Goal: Communication & Community: Answer question/provide support

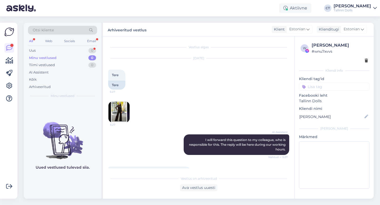
scroll to position [120, 0]
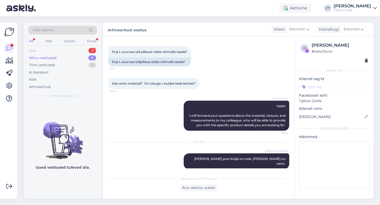
click at [60, 49] on div "Uus 4" at bounding box center [62, 50] width 69 height 7
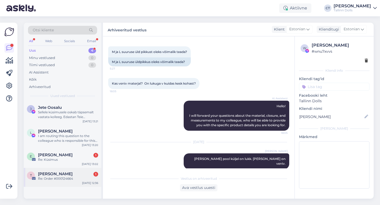
click at [62, 174] on span "[PERSON_NAME]" at bounding box center [55, 174] width 35 height 5
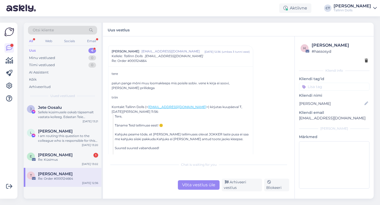
scroll to position [11, 0]
click at [57, 159] on div "Re: Küsimus" at bounding box center [68, 159] width 60 height 5
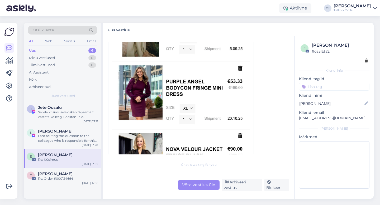
scroll to position [481, 0]
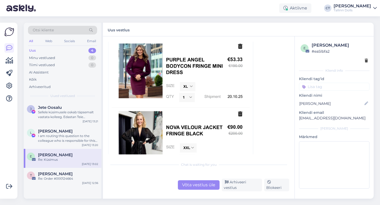
click at [186, 185] on div "Võta vestlus üle" at bounding box center [199, 184] width 42 height 9
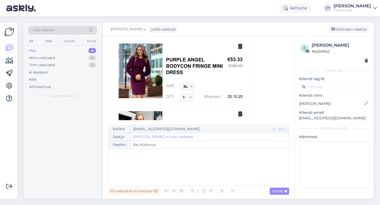
scroll to position [400, 0]
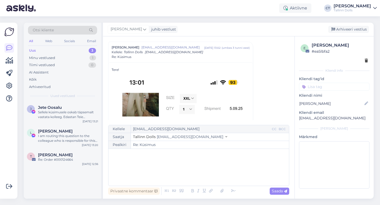
click at [187, 175] on div "﻿" at bounding box center [198, 168] width 175 height 32
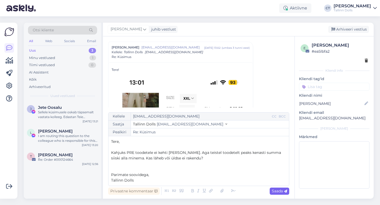
click at [280, 194] on div "Saada" at bounding box center [279, 191] width 20 height 7
type input "Re: Re: Küsimus"
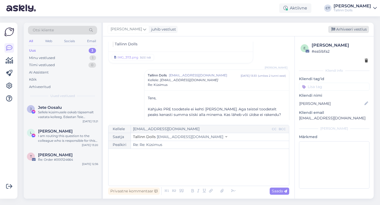
click at [346, 28] on div "Arhiveeri vestlus" at bounding box center [348, 29] width 41 height 7
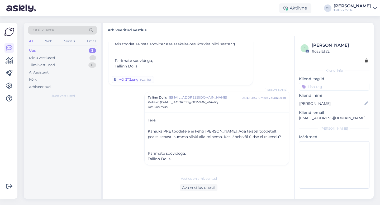
scroll to position [755, 0]
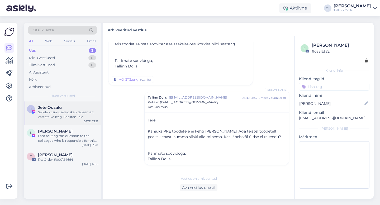
click at [83, 117] on div "Sellele küsimusele oskab täpsemalt vastata kolleeg. Edastan Teie küsimuse [PERS…" at bounding box center [68, 114] width 60 height 9
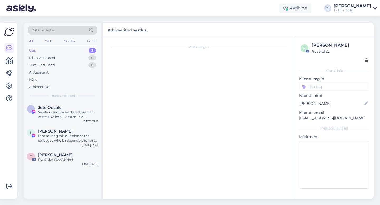
scroll to position [88, 0]
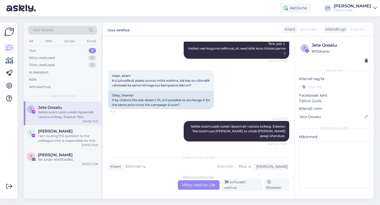
click at [195, 185] on div "Estonian to Estonian Võta vestlus üle" at bounding box center [199, 184] width 42 height 9
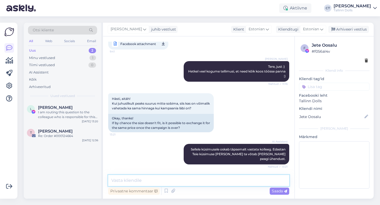
click at [197, 179] on textarea at bounding box center [198, 180] width 181 height 11
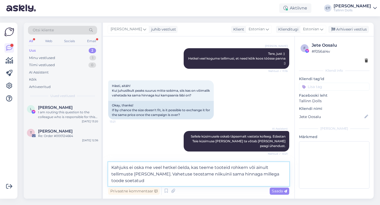
scroll to position [81, 0]
click at [239, 175] on textarea "Kahjuks ei oska me veel hetkel öelda, kas teeme tooteid rohkem või ainult telli…" at bounding box center [198, 174] width 181 height 24
click at [190, 181] on textarea "Kahjuks ei oska me veel hetkel öelda, kas teeme tooteid rohkem või ainult telli…" at bounding box center [198, 174] width 181 height 24
type textarea "Kahjuks ei oska me veel hetkel öelda, kas teeme tooteid rohkem või ainult telli…"
click at [279, 191] on span "Saada" at bounding box center [279, 191] width 15 height 5
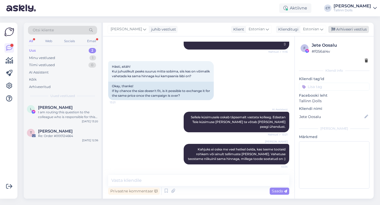
click at [346, 31] on div "Arhiveeri vestlus" at bounding box center [348, 29] width 41 height 7
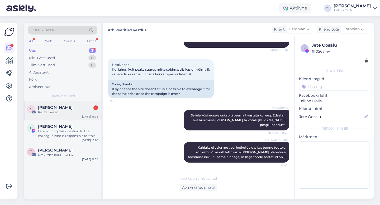
click at [70, 118] on div "S Sille Nõmm 1 Re: Tarneaeg [DATE] 13:33" at bounding box center [63, 111] width 78 height 19
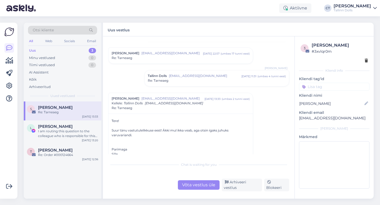
scroll to position [116, 0]
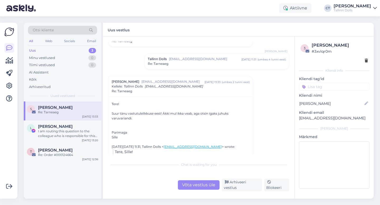
click at [193, 189] on div "Võta vestlus üle" at bounding box center [199, 184] width 42 height 9
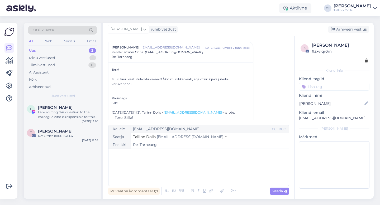
click at [190, 167] on div "﻿" at bounding box center [198, 168] width 175 height 32
click at [349, 30] on div "Arhiveeri vestlus" at bounding box center [348, 29] width 41 height 7
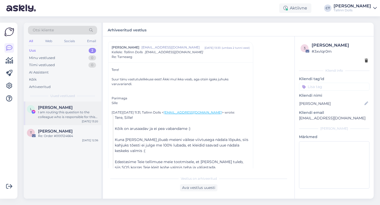
click at [61, 116] on div "I am routing this question to the colleague who is responsible for this topic. …" at bounding box center [68, 114] width 60 height 9
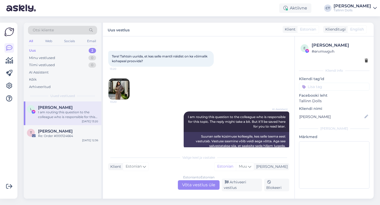
scroll to position [21, 0]
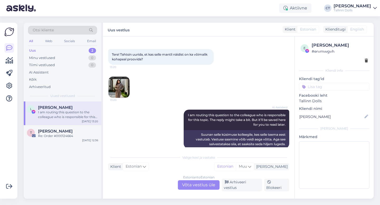
click at [196, 187] on div "Estonian to Estonian Võta vestlus üle" at bounding box center [199, 184] width 42 height 9
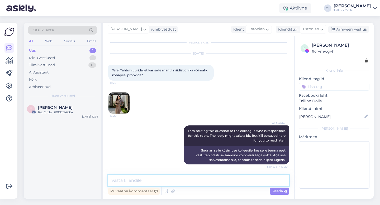
click at [197, 182] on textarea at bounding box center [198, 180] width 181 height 11
type textarea "Tere, meil hetkel stuudiopoes musta värvi xs-suurus olemas :)"
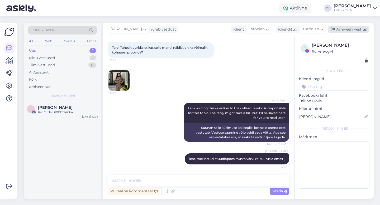
click at [358, 31] on div "Arhiveeri vestlus" at bounding box center [348, 29] width 41 height 7
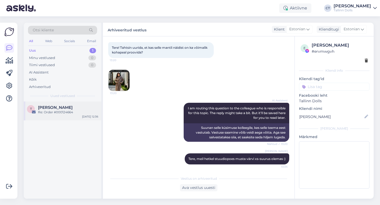
click at [55, 108] on span "[PERSON_NAME]" at bounding box center [55, 107] width 35 height 5
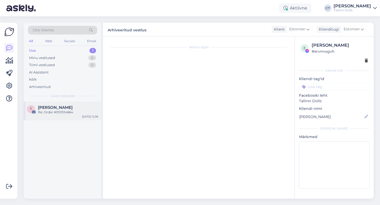
scroll to position [0, 0]
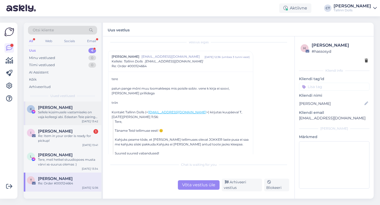
click at [62, 111] on div "Sellele küsimusele vastamiseks on vaja kolleegi abi. Edastan Teie päringu edasi." at bounding box center [68, 114] width 60 height 9
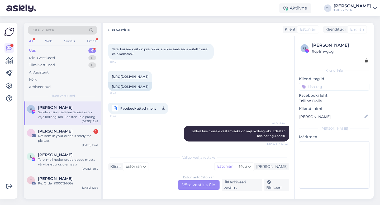
scroll to position [34, 0]
click at [213, 188] on div "Estonian to Estonian Võta vestlus üle" at bounding box center [199, 184] width 42 height 9
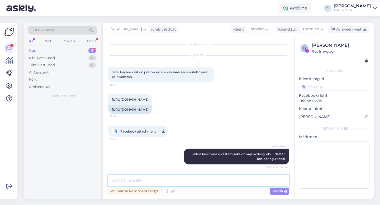
click at [215, 183] on textarea at bounding box center [198, 180] width 181 height 11
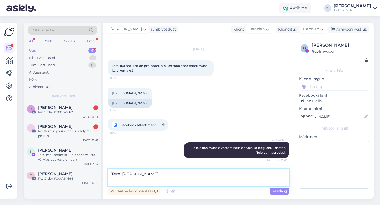
scroll to position [34, 0]
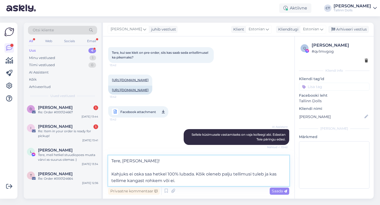
type textarea "Tere, [PERSON_NAME]! Kahjuks ei oska saa hetkel 100% lubada. Kõik oleneb palju …"
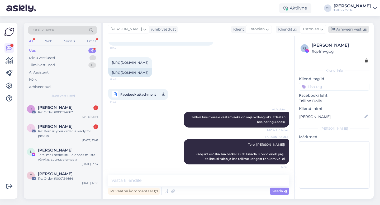
click at [358, 31] on div "Arhiveeri vestlus" at bounding box center [348, 29] width 41 height 7
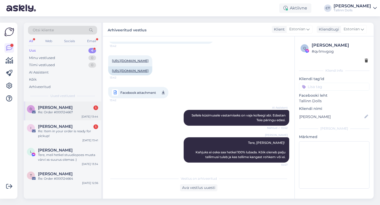
click at [74, 110] on div "Re: Order #000124667" at bounding box center [68, 112] width 60 height 5
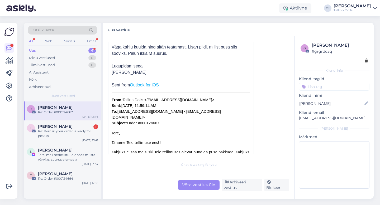
scroll to position [220, 0]
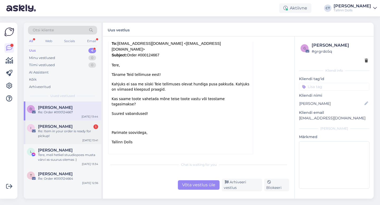
click at [61, 126] on span "[PERSON_NAME]" at bounding box center [55, 126] width 35 height 5
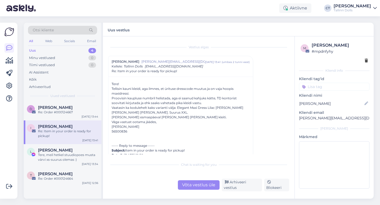
scroll to position [8, 0]
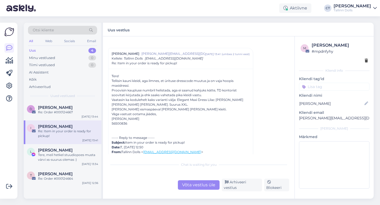
click at [191, 182] on div "Võta vestlus üle" at bounding box center [199, 184] width 42 height 9
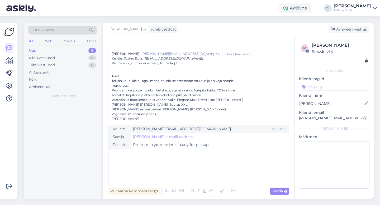
scroll to position [14, 0]
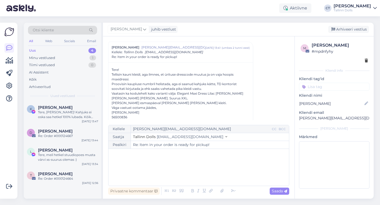
click at [191, 173] on div "﻿" at bounding box center [198, 168] width 175 height 32
drag, startPoint x: 178, startPoint y: 93, endPoint x: 215, endPoint y: 91, distance: 37.2
copy div "Elegant Maxi Dress Lilac"
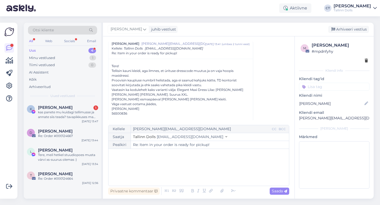
click at [166, 165] on div "﻿" at bounding box center [198, 168] width 175 height 32
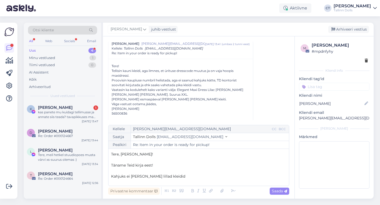
drag, startPoint x: 166, startPoint y: 165, endPoint x: 249, endPoint y: 177, distance: 84.0
click at [214, 150] on div "Kellele [EMAIL_ADDRESS][DOMAIN_NAME] CC BCC Saatja Tallinn Dolls [EMAIL_ADDRESS…" at bounding box center [198, 155] width 181 height 61
click at [181, 177] on p "Kahjuks ei [PERSON_NAME] lillad kleidid" at bounding box center [198, 177] width 175 height 6
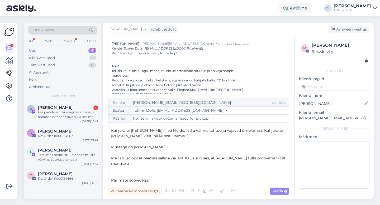
scroll to position [25, 0]
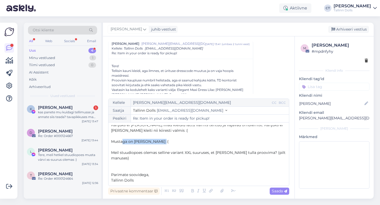
drag, startPoint x: 164, startPoint y: 142, endPoint x: 122, endPoint y: 141, distance: 41.7
click at [122, 141] on p "Mustaga on [PERSON_NAME] :(" at bounding box center [198, 142] width 175 height 6
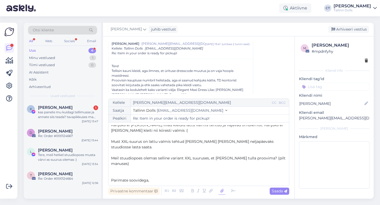
click at [223, 190] on icon at bounding box center [221, 190] width 7 height 7
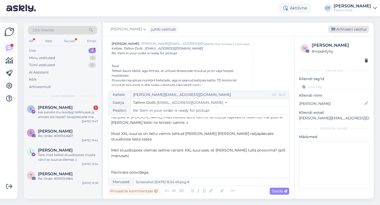
click at [343, 31] on div "Arhiveeri vestlus" at bounding box center [348, 29] width 41 height 7
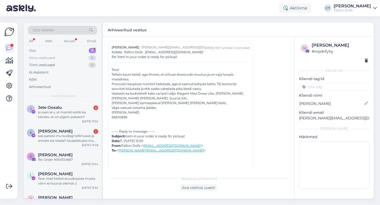
click at [45, 56] on div "Minu vestlused" at bounding box center [42, 57] width 26 height 5
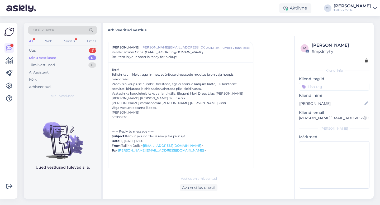
click at [40, 93] on div "Otsi kliente All Web Socials Email Uus 5 Minu vestlused 0 Tiimi vestlused 0 AI …" at bounding box center [63, 62] width 78 height 79
click at [41, 86] on div "Arhiveeritud" at bounding box center [40, 86] width 22 height 5
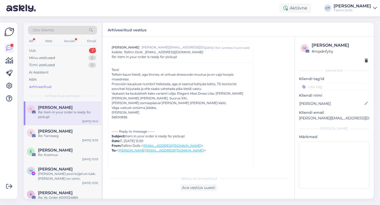
click at [54, 118] on div "Re: Item in your order is ready for pickup!" at bounding box center [68, 114] width 60 height 9
click at [207, 186] on div "Ava vestlus uuesti" at bounding box center [198, 187] width 37 height 7
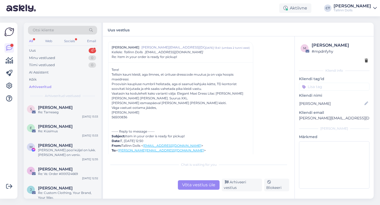
click at [207, 177] on div "Chat is waiting for you Võta vestlus üle Arhiveeri vestlus Blokeeri" at bounding box center [198, 175] width 181 height 32
click at [207, 187] on div "Võta vestlus üle" at bounding box center [199, 184] width 42 height 9
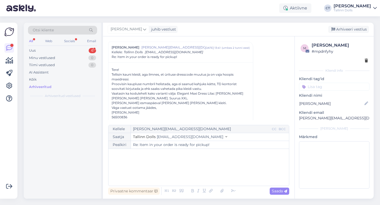
click at [205, 175] on div "﻿" at bounding box center [198, 168] width 175 height 32
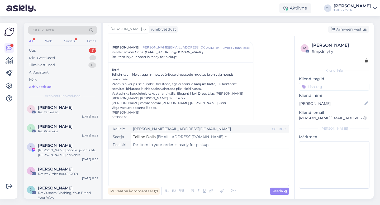
click at [267, 100] on div "Vestlus [PERSON_NAME] [PERSON_NAME][EMAIL_ADDRESS][DOMAIN_NAME] [DATE] 13:41 ( …" at bounding box center [201, 81] width 186 height 79
click at [271, 93] on div "Vestlus [PERSON_NAME] [PERSON_NAME][EMAIL_ADDRESS][DOMAIN_NAME] [DATE] 13:41 ( …" at bounding box center [201, 81] width 186 height 79
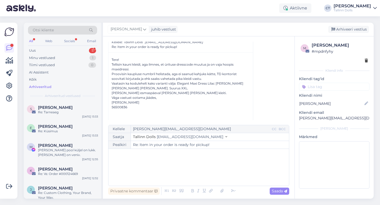
scroll to position [25, 0]
drag, startPoint x: 110, startPoint y: 105, endPoint x: 132, endPoint y: 105, distance: 21.1
drag, startPoint x: 109, startPoint y: 102, endPoint x: 132, endPoint y: 107, distance: 23.2
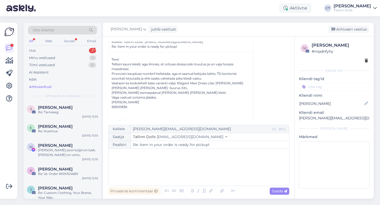
copy div "[PERSON_NAME] 56500836"
drag, startPoint x: 111, startPoint y: 102, endPoint x: 135, endPoint y: 105, distance: 24.8
copy div "[PERSON_NAME] 56500836"
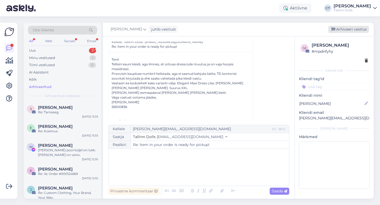
click at [339, 27] on div "Arhiveeri vestlus" at bounding box center [348, 29] width 41 height 7
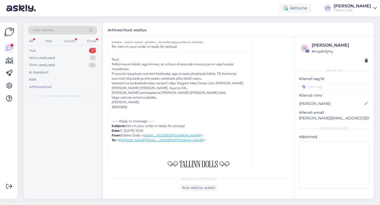
scroll to position [14, 0]
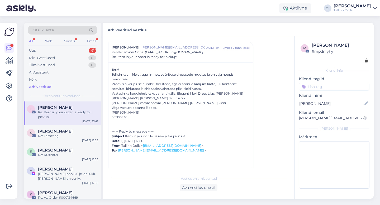
click at [69, 104] on div "i [PERSON_NAME] Re: Item in your order is ready for pickup! [DATE] 13:41" at bounding box center [63, 114] width 78 height 24
click at [50, 48] on div "Uus 6" at bounding box center [62, 50] width 69 height 7
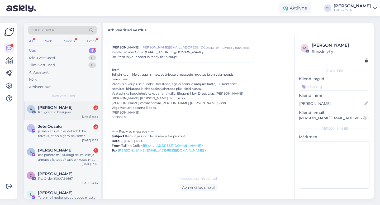
click at [52, 106] on span "[PERSON_NAME]" at bounding box center [55, 107] width 35 height 5
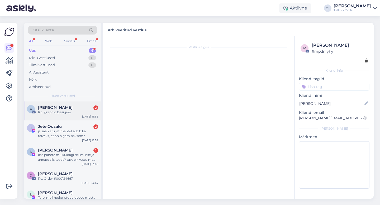
scroll to position [4, 0]
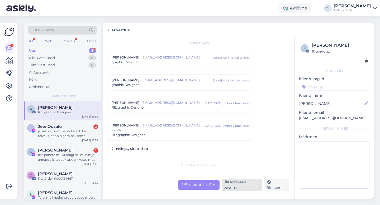
click at [231, 186] on div "Arhiveeri vestlus" at bounding box center [241, 185] width 40 height 13
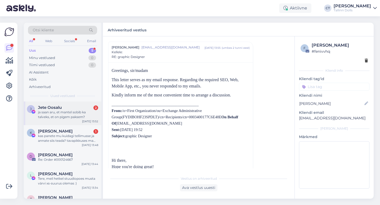
click at [86, 110] on div "ja saan aru, et mantel sobib ka talveks, et on pigem paksem?" at bounding box center [68, 114] width 60 height 9
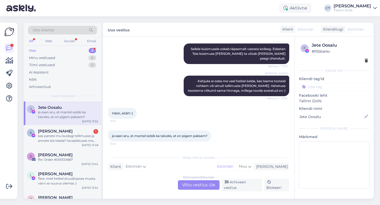
click at [206, 185] on div "Estonian to Estonian Võta vestlus üle" at bounding box center [199, 184] width 42 height 9
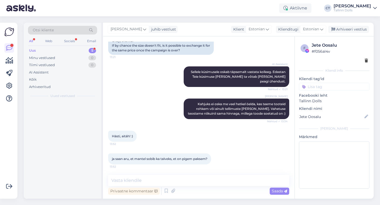
scroll to position [146, 0]
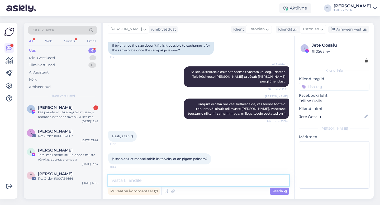
click at [206, 182] on textarea at bounding box center [198, 180] width 181 height 11
type textarea "P"
type textarea "Tegu on paksema kangaga, 50% vill ja 50% viskoos :)"
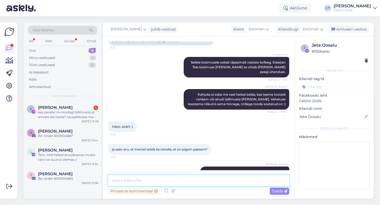
scroll to position [168, 0]
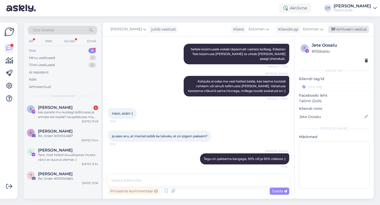
click at [341, 30] on div "Arhiveeri vestlus" at bounding box center [348, 29] width 41 height 7
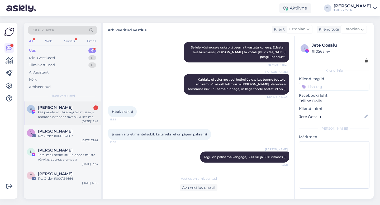
click at [74, 119] on div "kas panete mu kuidagi tellimusse ja annate siis teada? tavapikkuses ma seda kle…" at bounding box center [68, 114] width 60 height 9
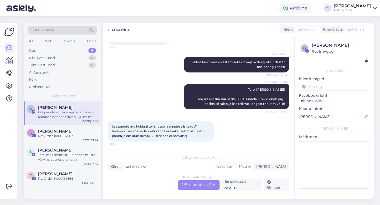
click at [187, 187] on div "Estonian to Estonian Võta vestlus üle" at bounding box center [199, 184] width 42 height 9
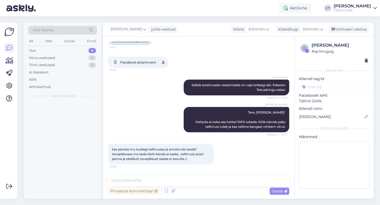
scroll to position [91, 0]
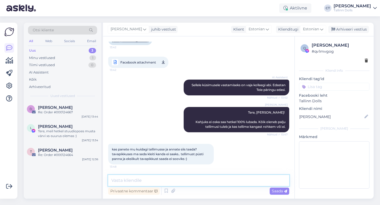
click at [190, 183] on textarea at bounding box center [198, 180] width 181 height 11
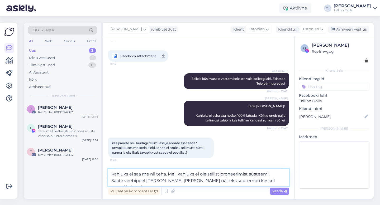
scroll to position [104, 0]
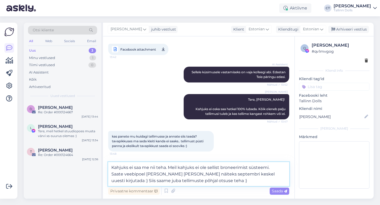
type textarea "Kahjuks ei saa me nii teha. Meil kahjuks ei ole sellist broneerimist süsteemi. …"
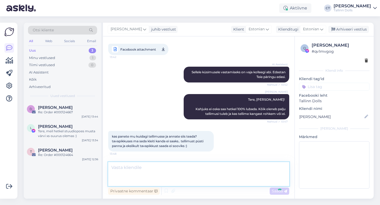
scroll to position [133, 0]
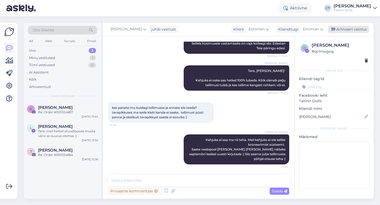
click at [348, 28] on div "Arhiveeri vestlus" at bounding box center [348, 29] width 41 height 7
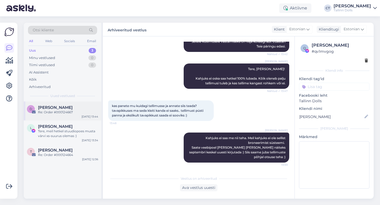
click at [66, 111] on div "Re: Order #000124667" at bounding box center [68, 112] width 60 height 5
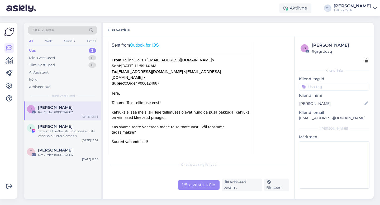
scroll to position [220, 0]
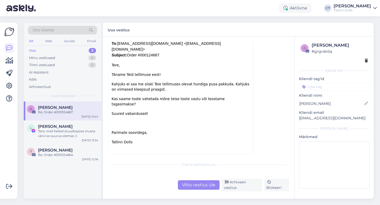
click at [129, 157] on div "IMG_6774.jpeg" at bounding box center [128, 159] width 23 height 5
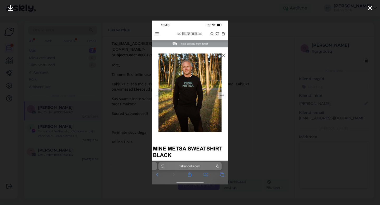
click at [261, 64] on div at bounding box center [190, 102] width 380 height 205
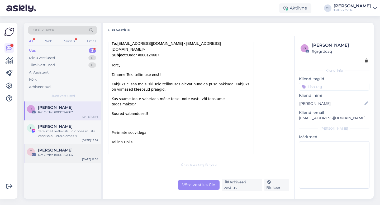
click at [63, 152] on span "[PERSON_NAME]" at bounding box center [55, 150] width 35 height 5
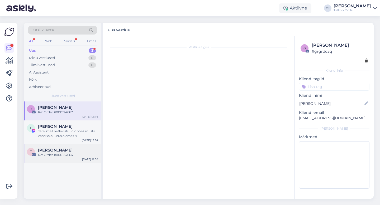
scroll to position [0, 0]
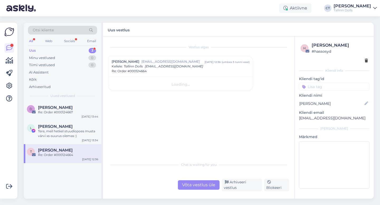
click at [195, 188] on div "Võta vestlus üle" at bounding box center [199, 184] width 42 height 9
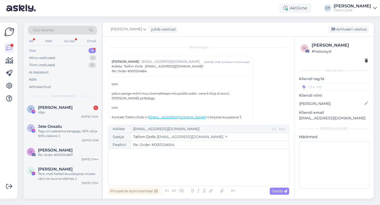
click at [196, 180] on div "﻿" at bounding box center [198, 168] width 175 height 32
click at [220, 192] on icon at bounding box center [221, 190] width 7 height 7
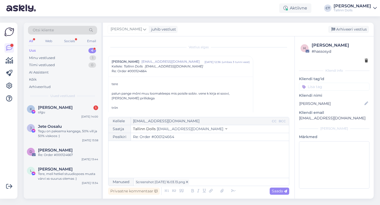
click at [206, 158] on div "﻿" at bounding box center [198, 160] width 175 height 32
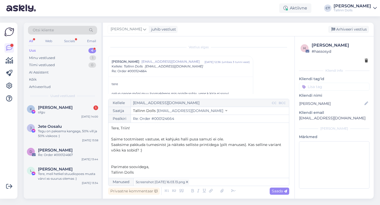
click at [189, 139] on span "Saime tootmisest vastuse, et kahjuks halli pusa samuti ei ole." at bounding box center [167, 139] width 113 height 5
click at [248, 141] on p "Saime tootmisest vastuse, et kahjuks [PERSON_NAME] pusa samuti ei ole." at bounding box center [198, 140] width 175 height 6
click at [281, 188] on div "Saada" at bounding box center [279, 191] width 20 height 7
type input "Re: Order #000124664"
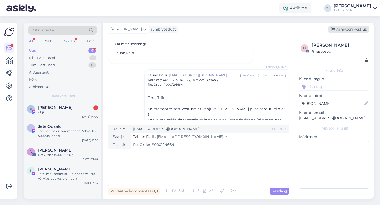
click at [345, 32] on div "Arhiveeri vestlus" at bounding box center [348, 29] width 41 height 7
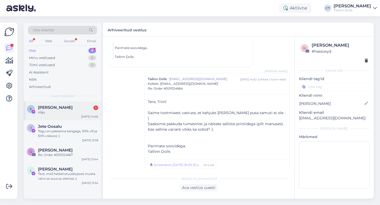
click at [64, 114] on div "olgu" at bounding box center [68, 112] width 60 height 5
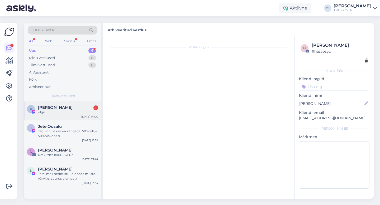
scroll to position [175, 0]
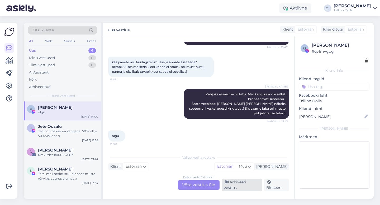
click at [237, 186] on div "Arhiveeri vestlus" at bounding box center [241, 185] width 40 height 13
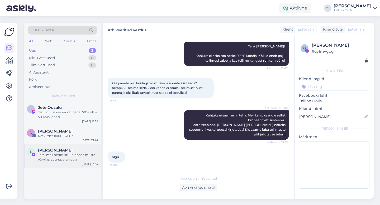
click at [70, 151] on div "[PERSON_NAME]" at bounding box center [68, 150] width 60 height 5
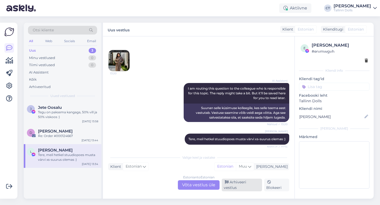
click at [240, 185] on div "Arhiveeri vestlus" at bounding box center [241, 185] width 40 height 13
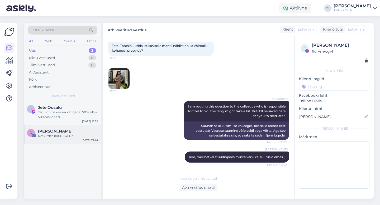
click at [72, 136] on div "Re: Order #000124667" at bounding box center [68, 136] width 60 height 5
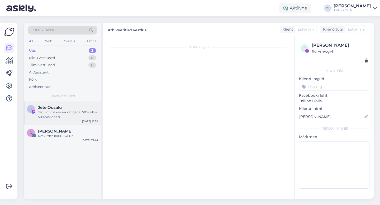
scroll to position [51, 0]
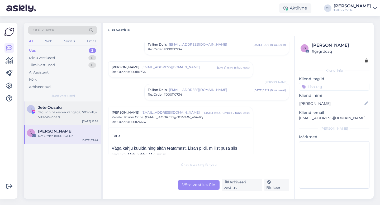
click at [64, 112] on div "Tegu on paksema kangaga, 50% vill ja 50% viskoos :)" at bounding box center [68, 114] width 60 height 9
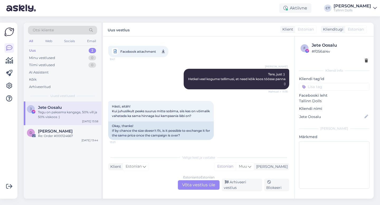
scroll to position [188, 0]
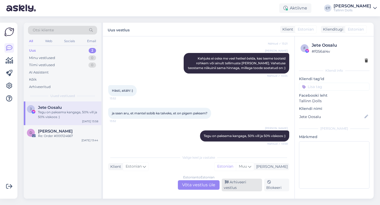
click at [244, 187] on div "Arhiveeri vestlus" at bounding box center [241, 185] width 40 height 13
